Goal: Information Seeking & Learning: Learn about a topic

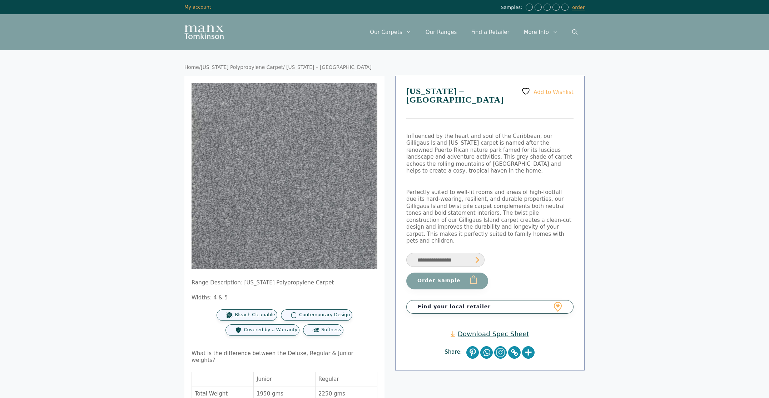
click at [475, 98] on h1 "Puerto Rico – Gilligaus Island" at bounding box center [489, 103] width 167 height 32
drag, startPoint x: 477, startPoint y: 96, endPoint x: 462, endPoint y: 92, distance: 15.3
click at [462, 92] on h1 "Puerto Rico – Gilligaus Island" at bounding box center [489, 103] width 167 height 32
click at [162, 174] on body "Skip to content Samples: order My Account My account Menu Menu Our Carpets View…" at bounding box center [384, 339] width 769 height 679
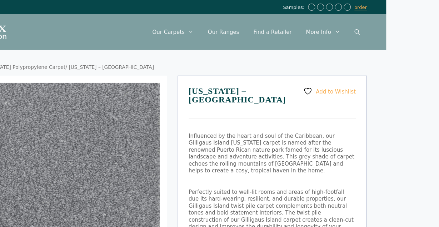
scroll to position [0, 55]
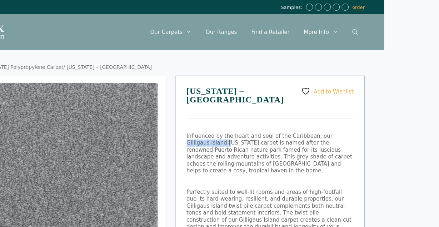
drag, startPoint x: 321, startPoint y: 136, endPoint x: 205, endPoint y: 144, distance: 116.1
click at [205, 144] on p "Influenced by the heart and soul of the Caribbean, our Gilligaus Island Puerto …" at bounding box center [270, 154] width 167 height 42
drag, startPoint x: 211, startPoint y: 136, endPoint x: 276, endPoint y: 142, distance: 64.9
click at [273, 140] on p "Influenced by the heart and soul of the Caribbean, our Gilligaus Island Puerto …" at bounding box center [270, 154] width 167 height 42
click at [277, 142] on p "Influenced by the heart and soul of the Caribbean, our Gilligaus Island Puerto …" at bounding box center [270, 154] width 167 height 42
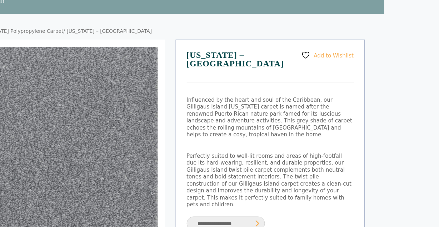
scroll to position [36, 55]
drag, startPoint x: 322, startPoint y: 100, endPoint x: 303, endPoint y: 102, distance: 19.1
click at [304, 102] on p "Influenced by the heart and soul of the Caribbean, our Gilligaus Island Puerto …" at bounding box center [270, 118] width 167 height 42
drag, startPoint x: 187, startPoint y: 105, endPoint x: 225, endPoint y: 105, distance: 37.9
click at [222, 105] on p "Influenced by the heart and soul of the Caribbean, our Gilligaus Island Puerto …" at bounding box center [270, 118] width 167 height 42
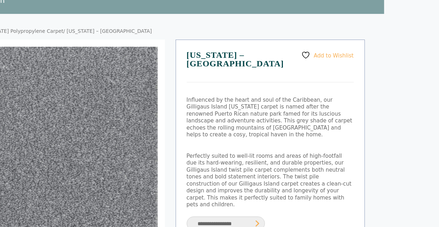
click at [236, 106] on p "Influenced by the heart and soul of the Caribbean, our Gilligaus Island Puerto …" at bounding box center [270, 118] width 167 height 42
drag, startPoint x: 323, startPoint y: 107, endPoint x: 215, endPoint y: 114, distance: 108.6
click at [215, 114] on p "Influenced by the heart and soul of the Caribbean, our Gilligaus Island Puerto …" at bounding box center [270, 118] width 167 height 42
click at [216, 114] on p "Influenced by the heart and soul of the Caribbean, our Gilligaus Island Puerto …" at bounding box center [270, 118] width 167 height 42
drag, startPoint x: 328, startPoint y: 157, endPoint x: 350, endPoint y: 157, distance: 22.2
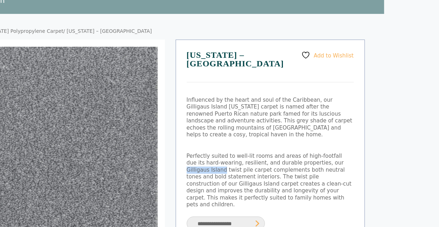
click at [350, 157] on p "Perfectly suited to well-lit rooms and areas of high-footfall due its hard-wear…" at bounding box center [270, 181] width 167 height 56
copy span "Gilligaus Island"
click at [263, 56] on h1 "Puerto Rico – Gilligaus Island" at bounding box center [270, 67] width 167 height 32
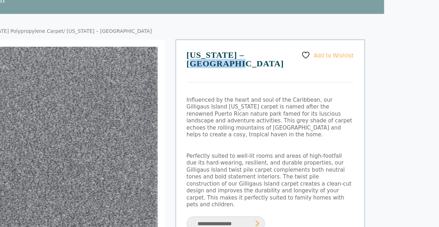
click at [263, 56] on h1 "Puerto Rico – Gilligaus Island" at bounding box center [270, 67] width 167 height 32
copy h1 "Gilligaus"
